Goal: Find specific page/section: Find specific page/section

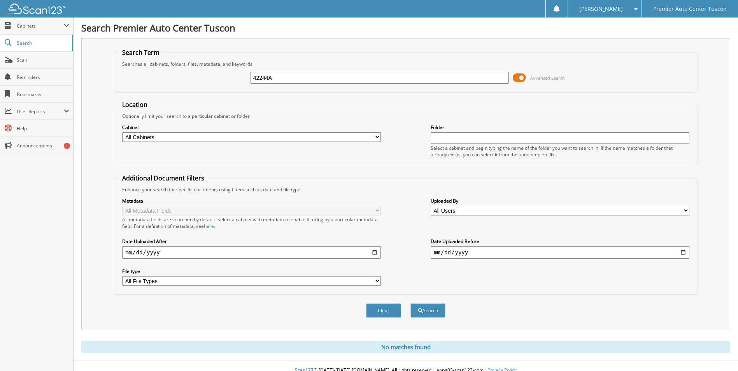
scroll to position [9, 0]
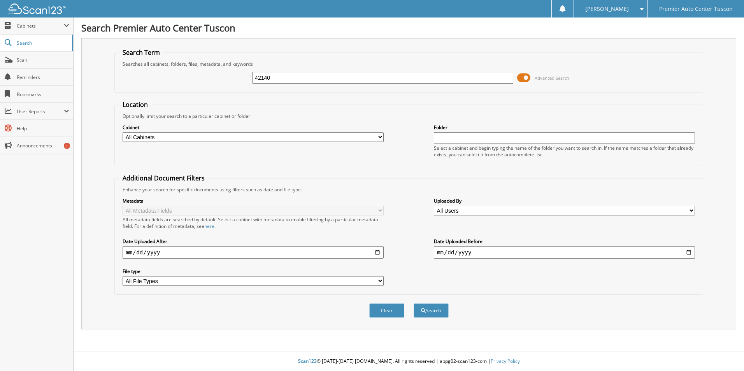
type input "42140"
click at [413, 303] on button "Search" at bounding box center [430, 310] width 35 height 14
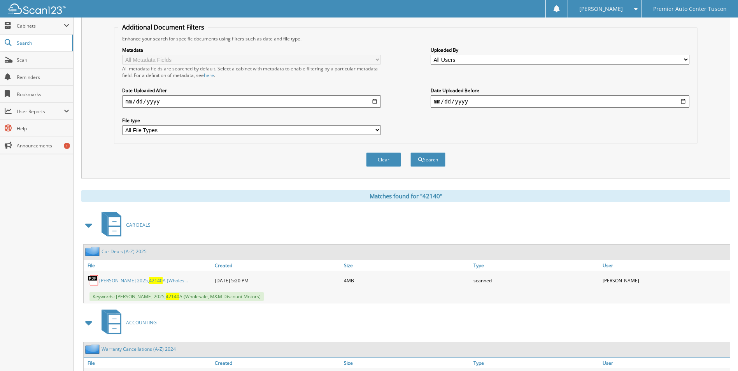
scroll to position [156, 0]
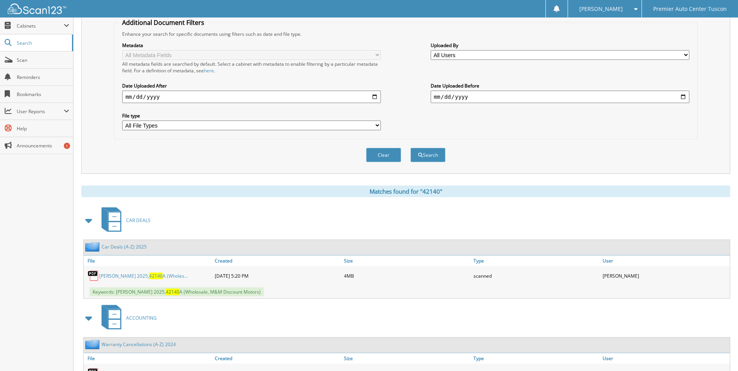
click at [156, 275] on span "42140" at bounding box center [156, 276] width 14 height 7
